Goal: Information Seeking & Learning: Learn about a topic

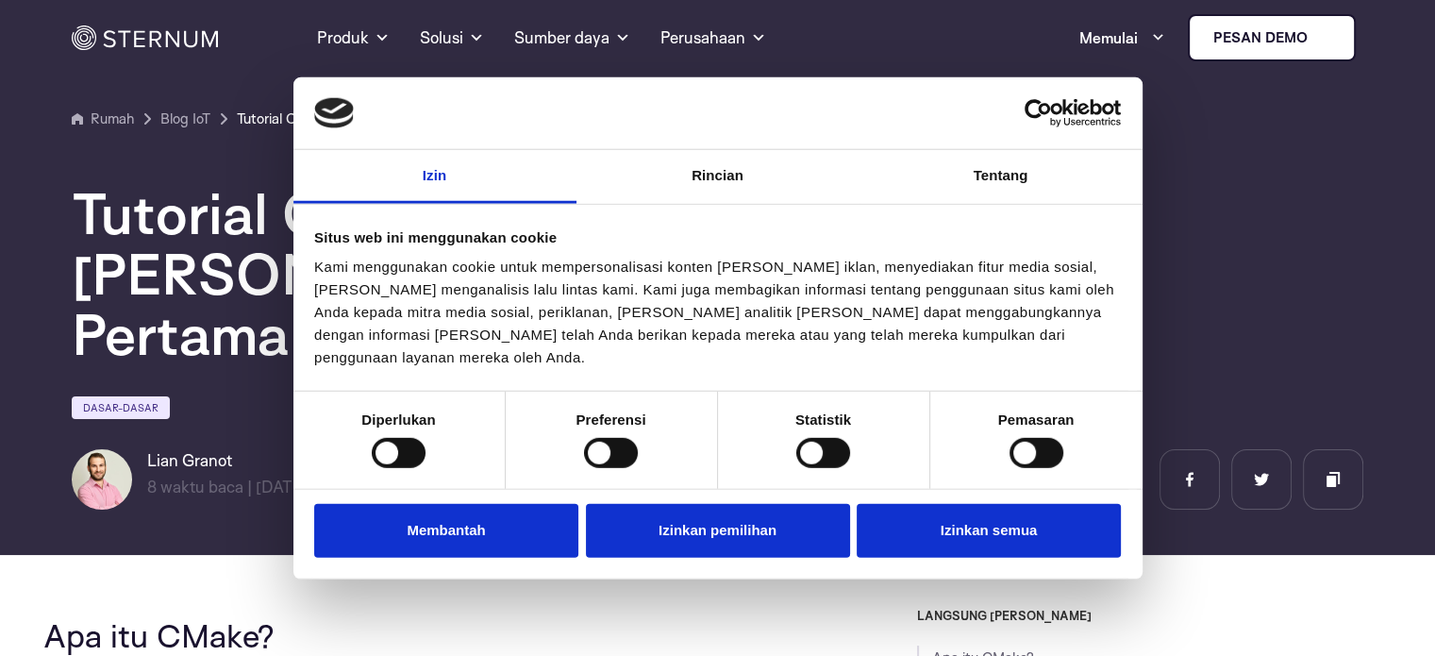
click at [484, 522] on font "Membantah" at bounding box center [446, 530] width 78 height 16
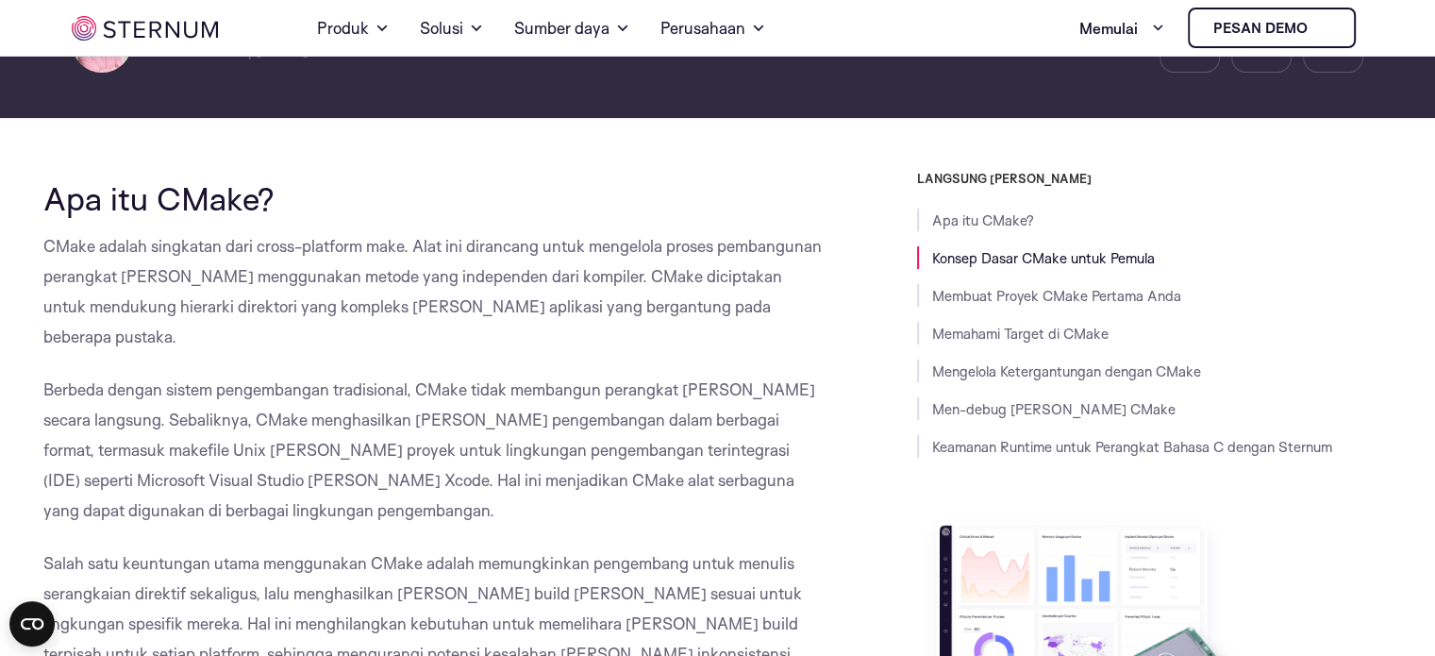
scroll to position [422, 0]
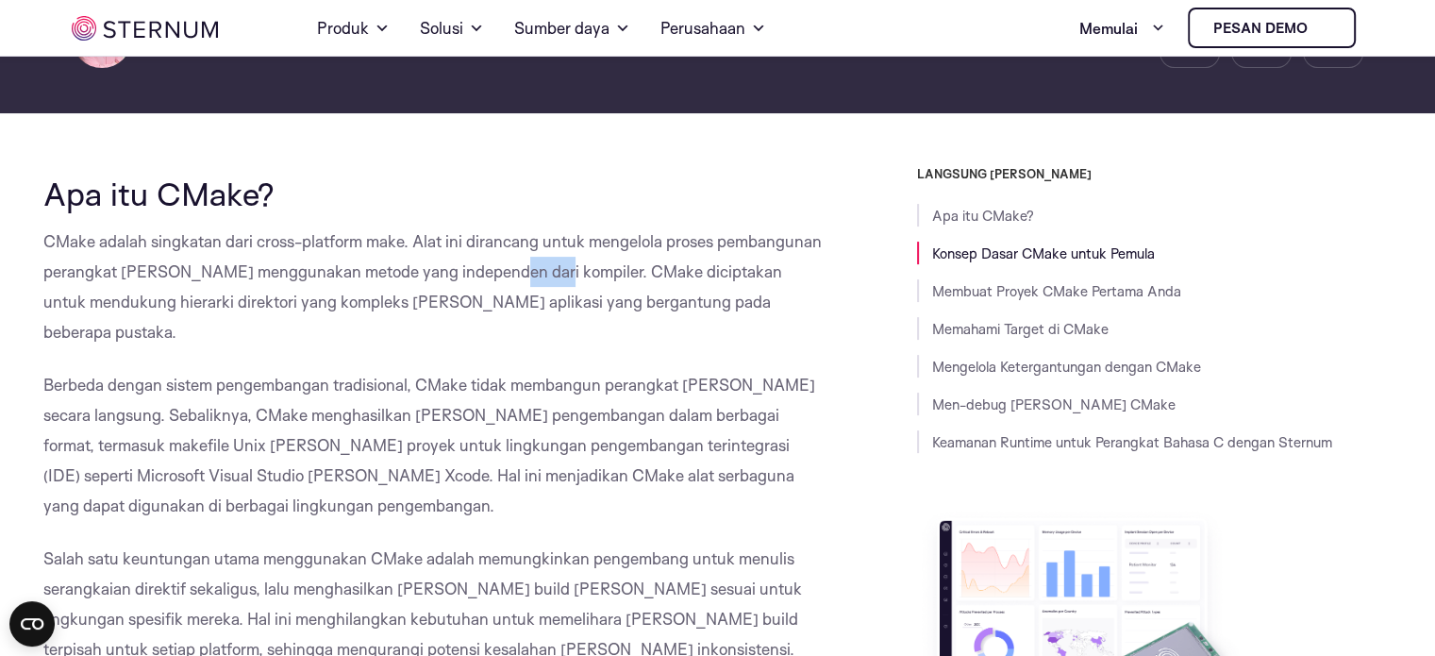
drag, startPoint x: 487, startPoint y: 215, endPoint x: 537, endPoint y: 217, distance: 50.0
click at [537, 231] on font "CMake adalah singkatan dari cross-platform make. Alat ini dirancang untuk menge…" at bounding box center [432, 286] width 778 height 110
click at [642, 226] on p "CMake adalah singkatan dari cross-platform make. Alat ini dirancang untuk menge…" at bounding box center [432, 286] width 779 height 121
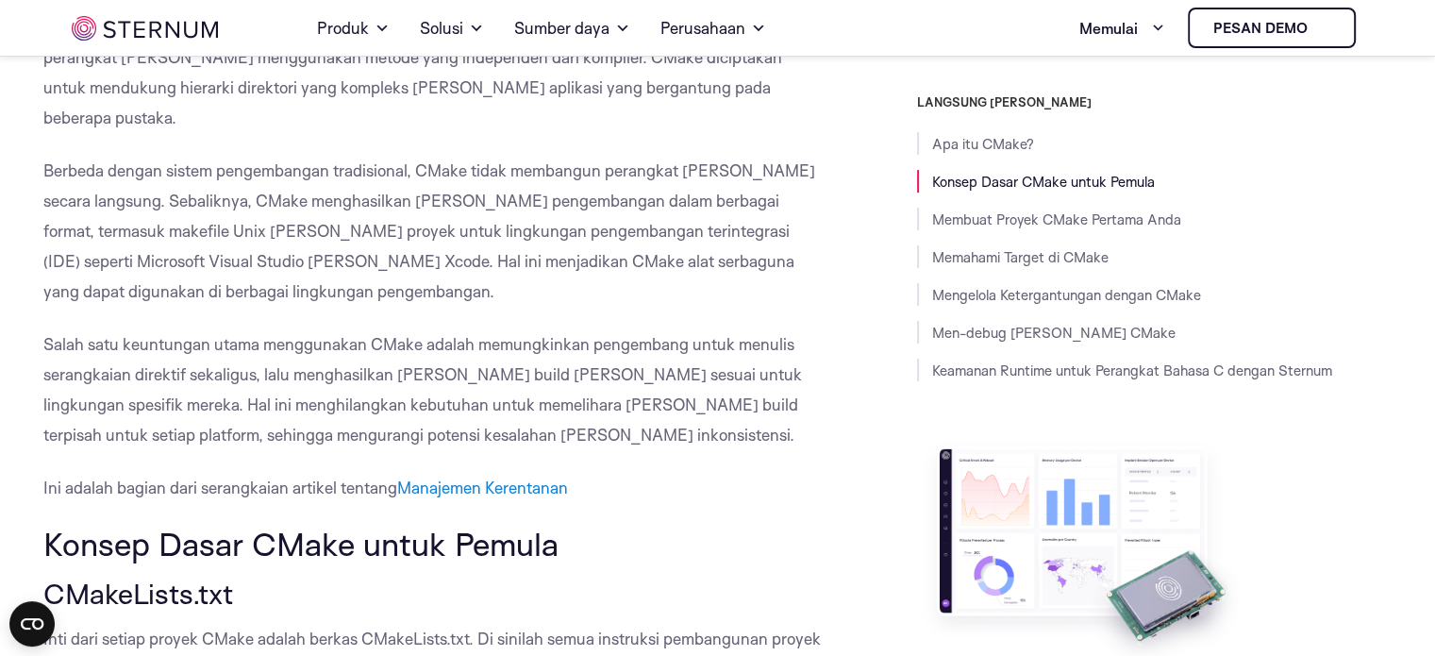
scroll to position [637, 0]
drag, startPoint x: 523, startPoint y: 141, endPoint x: 711, endPoint y: 134, distance: 188.8
click at [711, 159] on font "Berbeda dengan sistem pengembangan tradisional, CMake tidak membangun perangkat…" at bounding box center [429, 229] width 772 height 141
click at [455, 159] on font "Berbeda dengan sistem pengembangan tradisional, CMake tidak membangun perangkat…" at bounding box center [429, 229] width 772 height 141
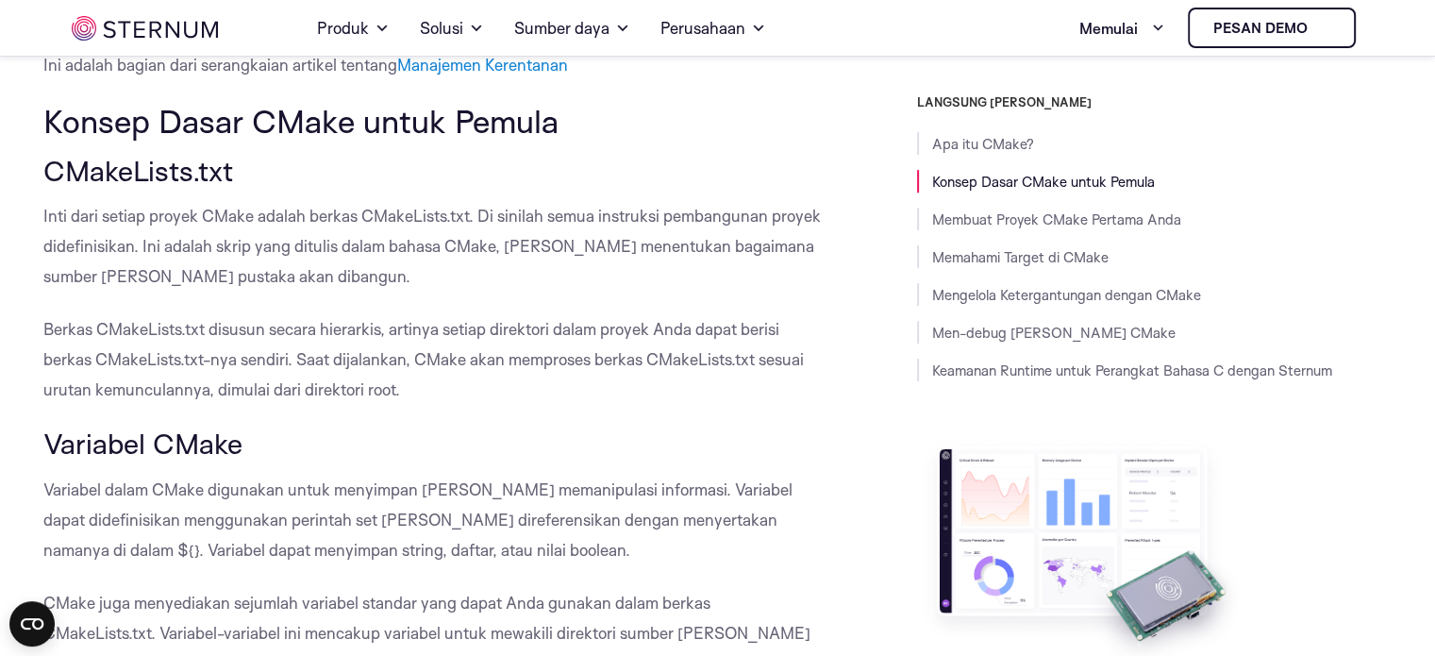
scroll to position [1060, 0]
click at [528, 426] on h3 "Variabel CMake" at bounding box center [432, 442] width 779 height 32
click at [626, 312] on p "Berkas CMakeLists.txt disusun secara hierarkis, artinya setiap direktori dalam …" at bounding box center [432, 357] width 779 height 91
